Goal: Transaction & Acquisition: Purchase product/service

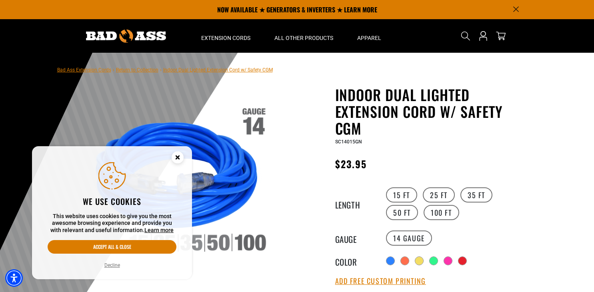
click at [181, 157] on circle "Close this option" at bounding box center [178, 158] width 12 height 12
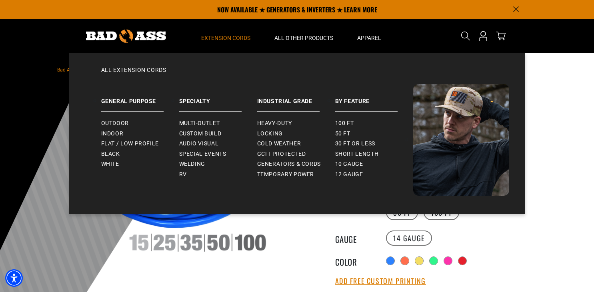
click at [234, 45] on summary "Extension Cords" at bounding box center [225, 36] width 73 height 34
click at [268, 144] on span "Cold Weather" at bounding box center [279, 143] width 44 height 7
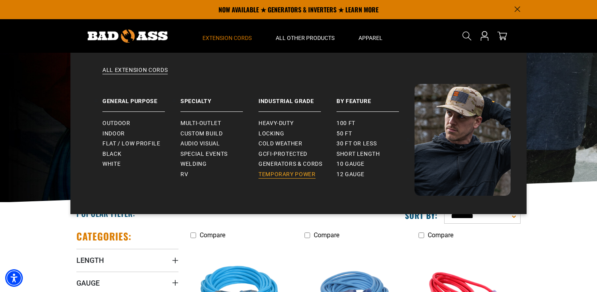
click at [292, 176] on span "Temporary Power" at bounding box center [286, 174] width 57 height 7
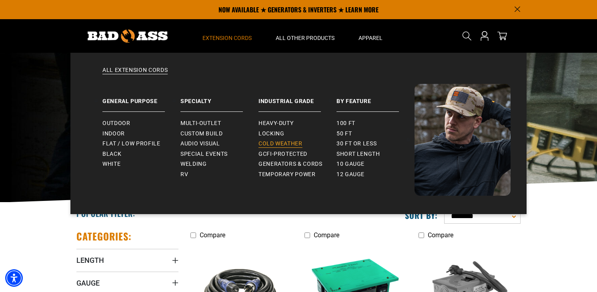
click at [282, 145] on span "Cold Weather" at bounding box center [280, 143] width 44 height 7
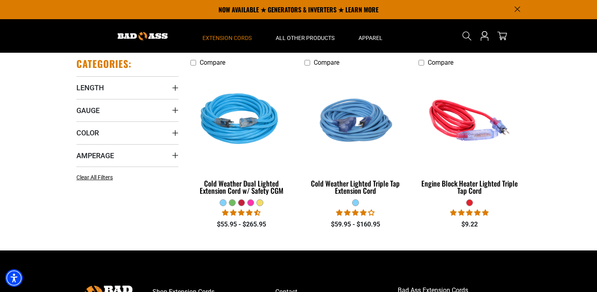
scroll to position [169, 0]
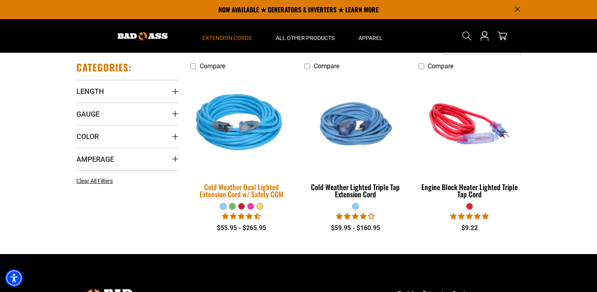
click at [250, 192] on div "Cold Weather Dual Lighted Extension Cord w/ Safety CGM" at bounding box center [241, 191] width 102 height 14
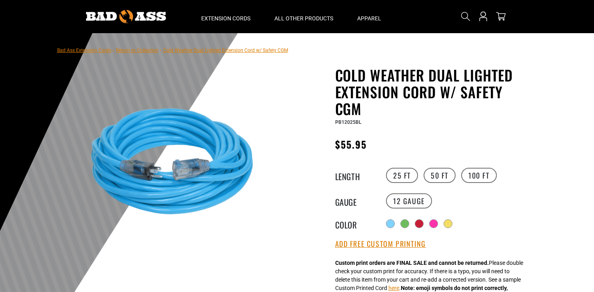
scroll to position [30, 0]
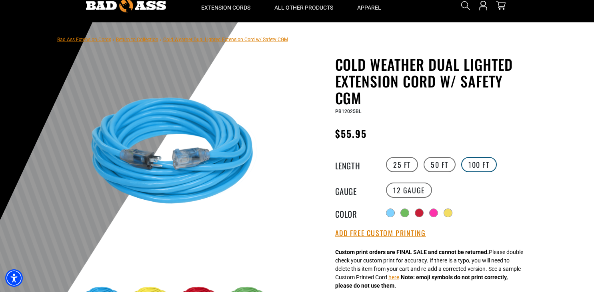
click at [477, 166] on label "100 FT" at bounding box center [479, 164] width 36 height 15
click at [460, 193] on label "10 Gauge Translation missing: en.products.product.variant_sold_out_or_unavailab…" at bounding box center [461, 190] width 46 height 15
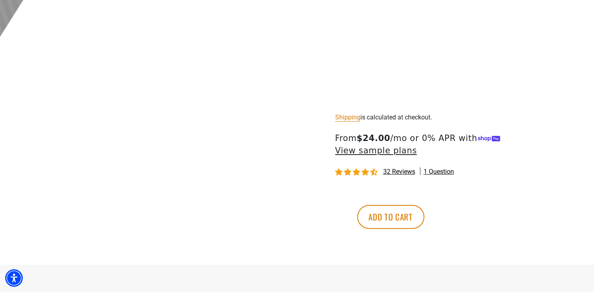
scroll to position [394, 0]
click at [424, 218] on button "Add to cart" at bounding box center [390, 216] width 67 height 24
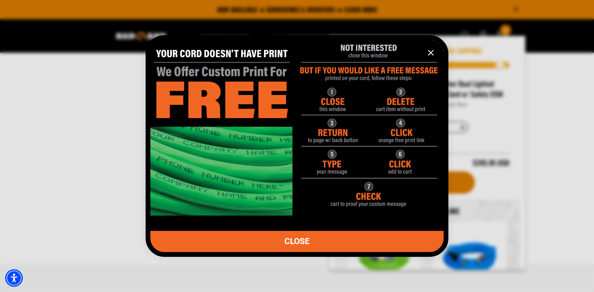
click at [307, 243] on span "CLOSE" at bounding box center [296, 242] width 25 height 8
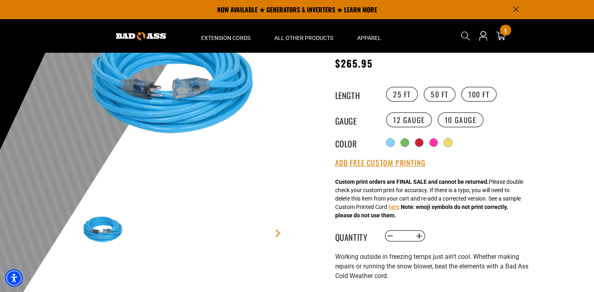
scroll to position [97, 0]
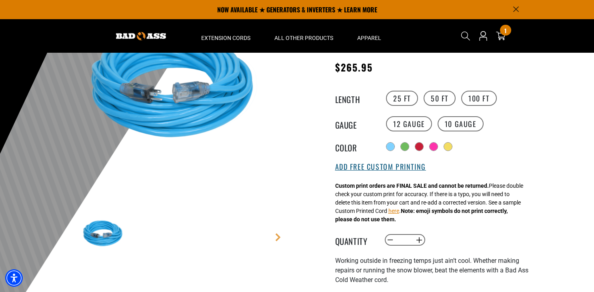
click at [390, 170] on button "Add Free Custom Printing" at bounding box center [380, 167] width 91 height 9
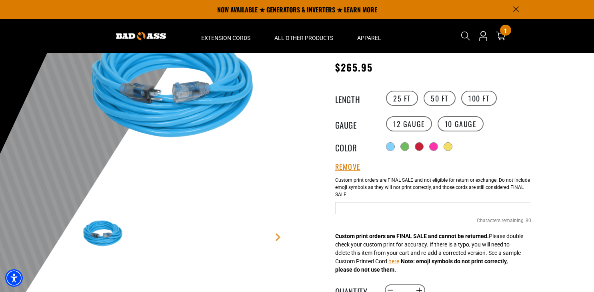
click at [381, 210] on input "text" at bounding box center [433, 208] width 196 height 12
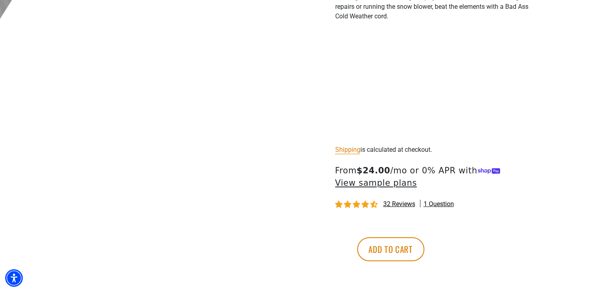
scroll to position [412, 0]
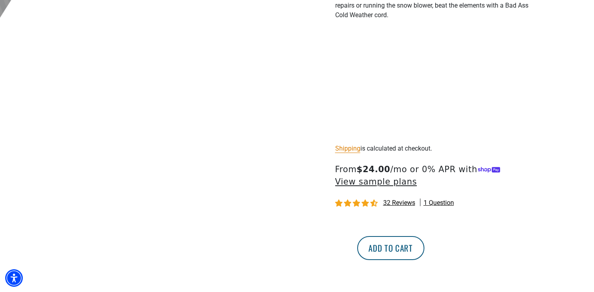
type input "**********"
click at [424, 254] on button "Add to cart" at bounding box center [390, 248] width 67 height 24
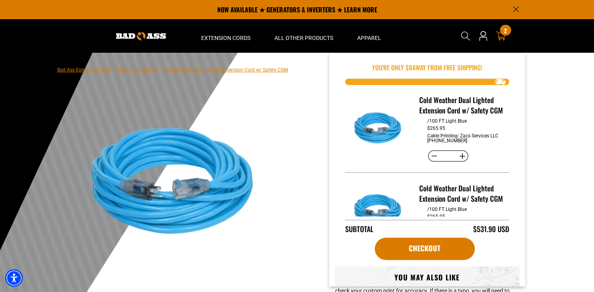
click at [502, 37] on icon at bounding box center [501, 36] width 10 height 9
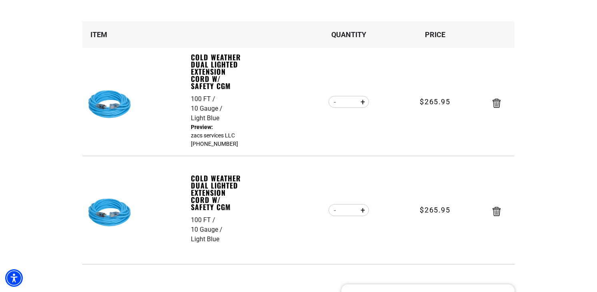
scroll to position [116, 0]
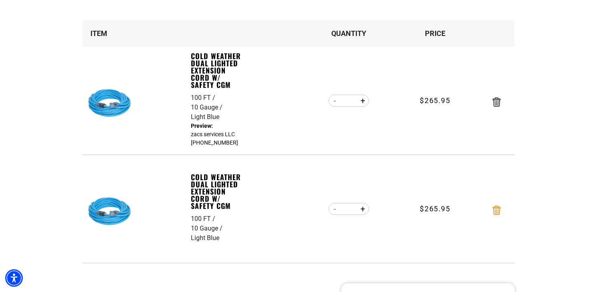
click at [499, 212] on icon "Remove Cold Weather Dual Lighted Extension Cord w/ Safety CGM - 100 FT / 10 Gau…" at bounding box center [496, 210] width 8 height 9
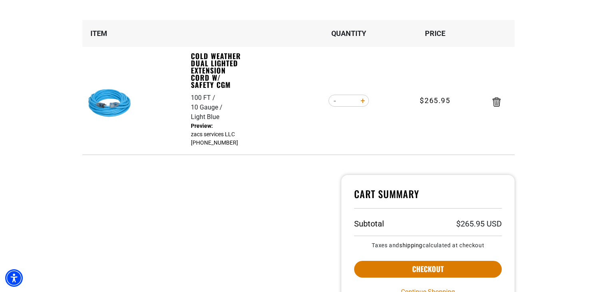
click at [364, 102] on button "Increase quantity for Cold Weather Dual Lighted Extension Cord w/ Safety CGM" at bounding box center [362, 101] width 12 height 14
type input "*"
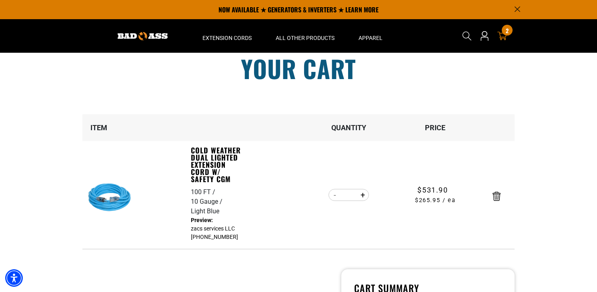
scroll to position [0, 0]
